Goal: Task Accomplishment & Management: Manage account settings

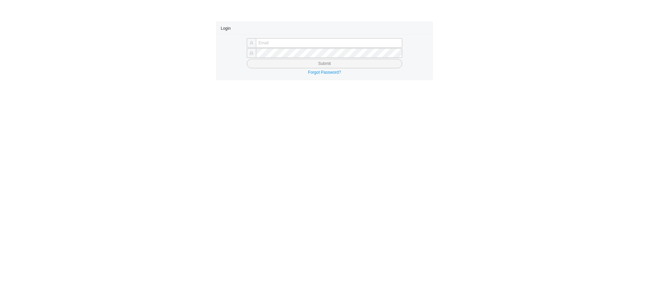
type input "yossi@asbathnj.com"
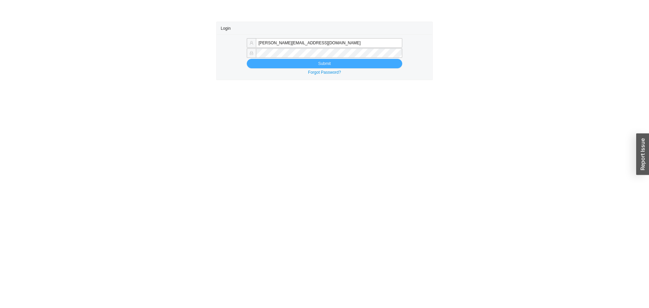
click at [261, 63] on button "Submit" at bounding box center [325, 63] width 156 height 9
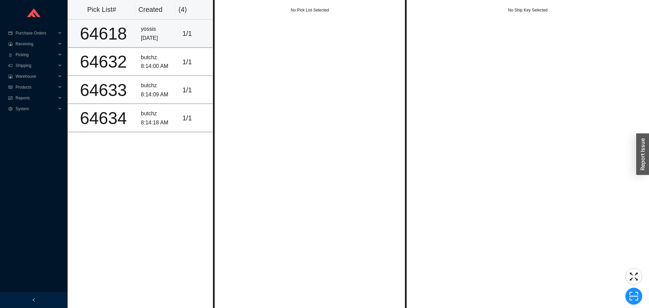
click at [153, 42] on div "[DATE]" at bounding box center [159, 38] width 36 height 9
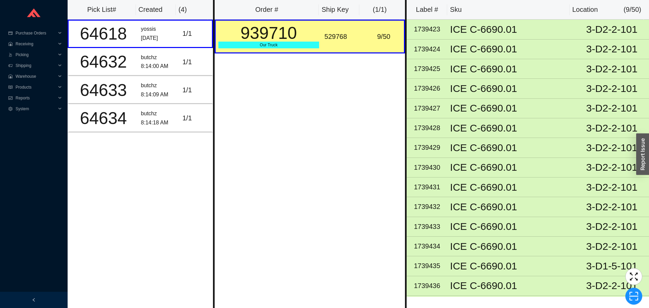
click at [264, 75] on div "Order # Ship Key ( 1 / 1 ) 939710 Our Truck 529768 9 / 50" at bounding box center [310, 154] width 194 height 308
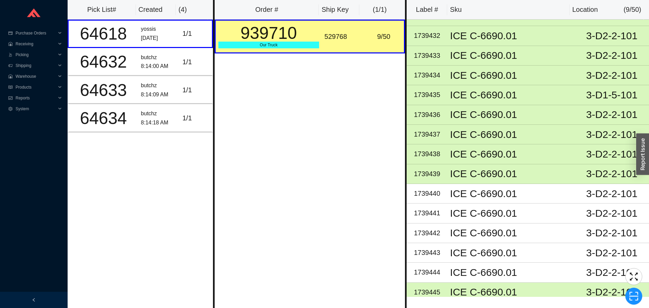
scroll to position [169, 0]
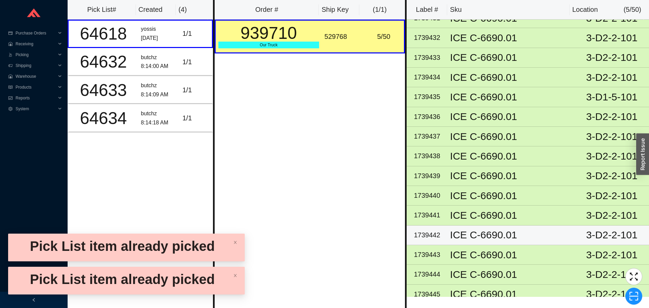
click at [503, 240] on div "ICE C-6690.01" at bounding box center [511, 235] width 122 height 10
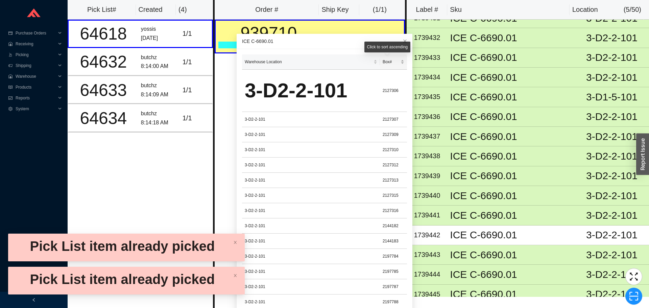
click at [383, 60] on span "Box#" at bounding box center [391, 62] width 17 height 7
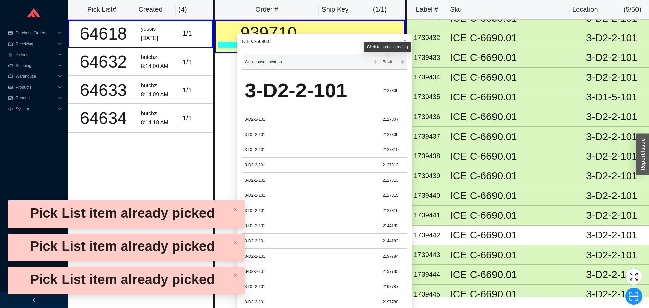
click at [389, 64] on span "Box#" at bounding box center [391, 62] width 17 height 7
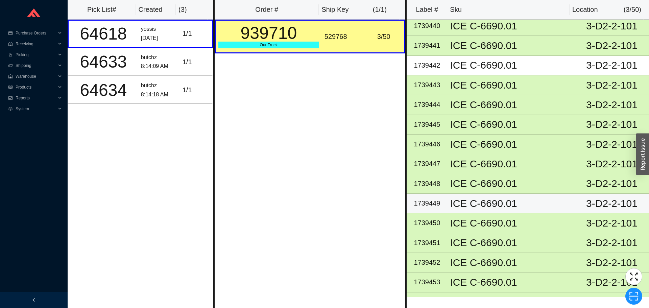
scroll to position [337, 0]
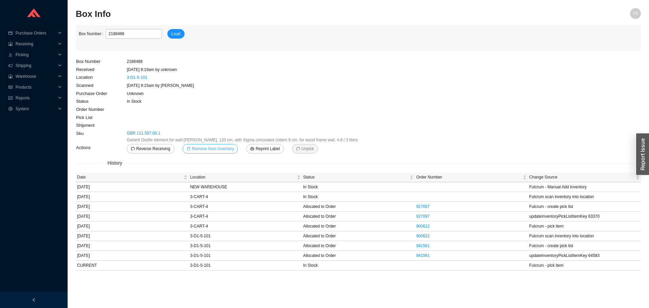
click at [229, 153] on button "Remove from Inventory" at bounding box center [211, 148] width 56 height 9
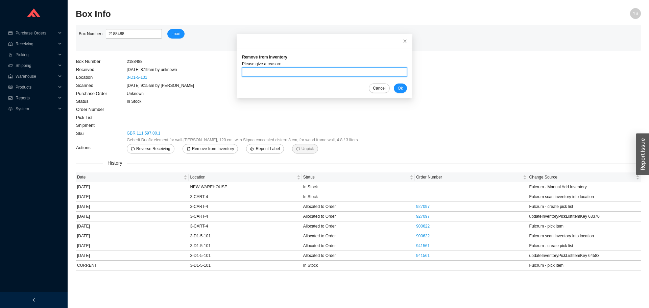
click at [263, 73] on input "text" at bounding box center [324, 71] width 165 height 9
type input "fell in warehouse"
click at [398, 88] on span "Ok" at bounding box center [400, 88] width 5 height 7
